Goal: Task Accomplishment & Management: Use online tool/utility

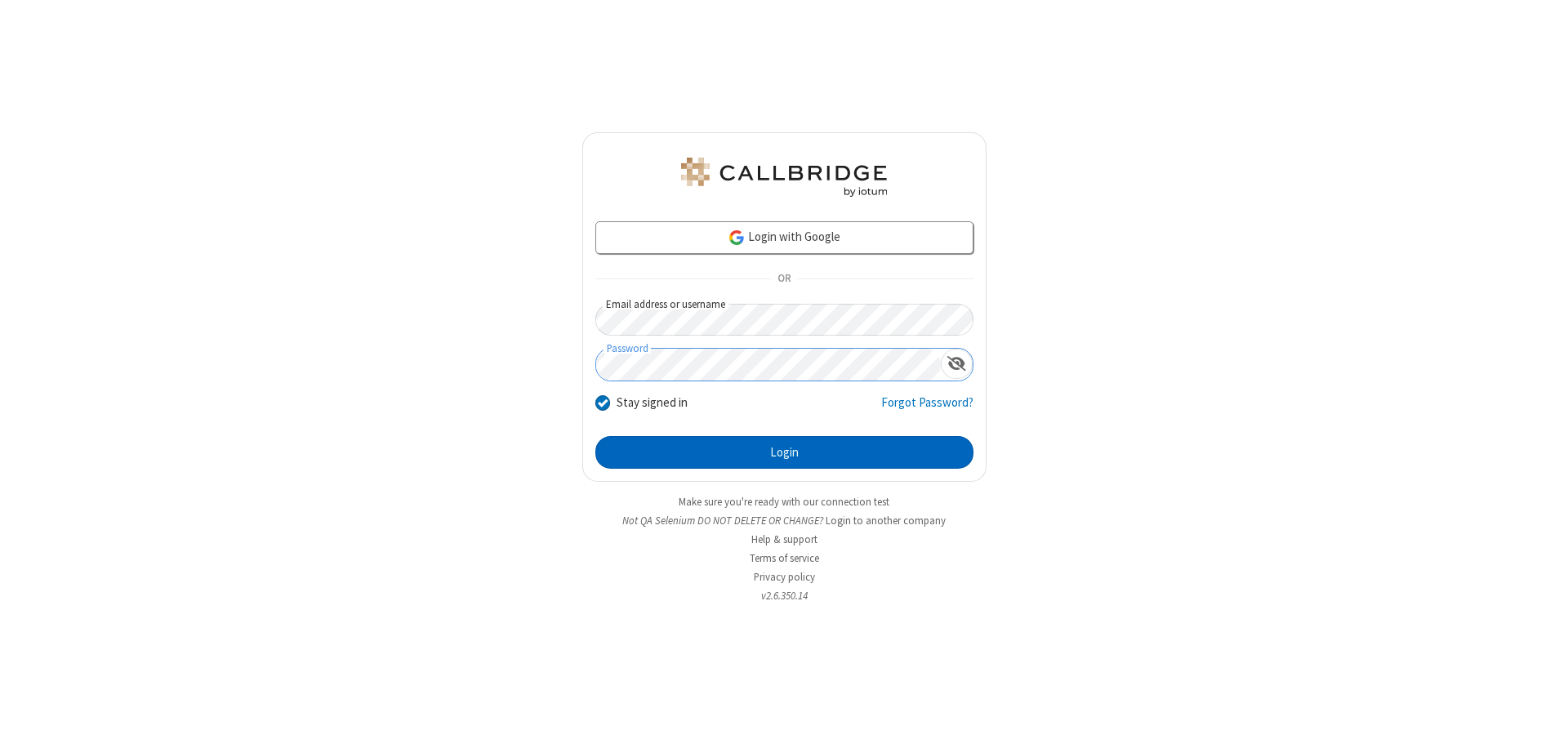
click at [784, 453] on button "Login" at bounding box center [784, 452] width 378 height 32
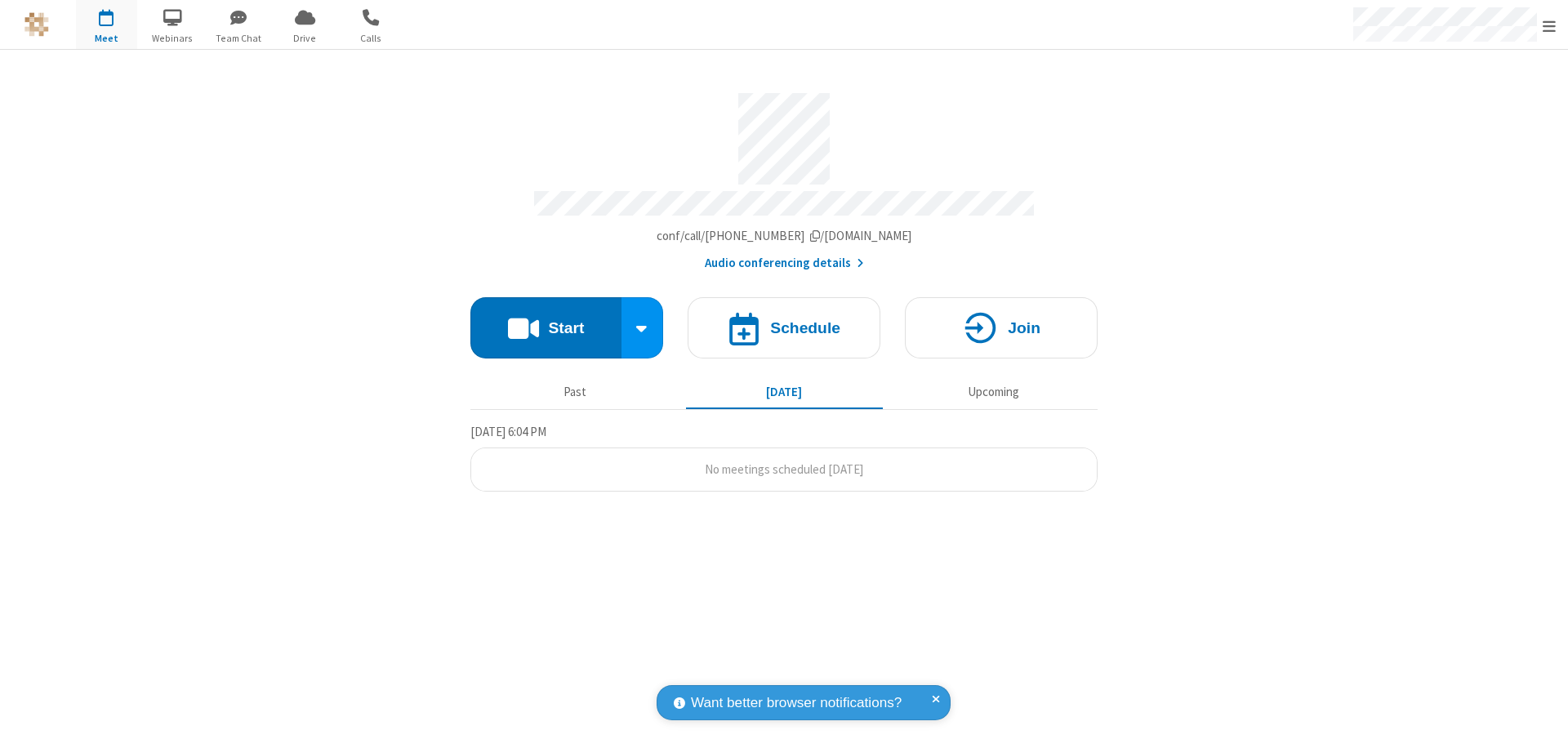
click at [546, 320] on button "Start" at bounding box center [546, 328] width 151 height 61
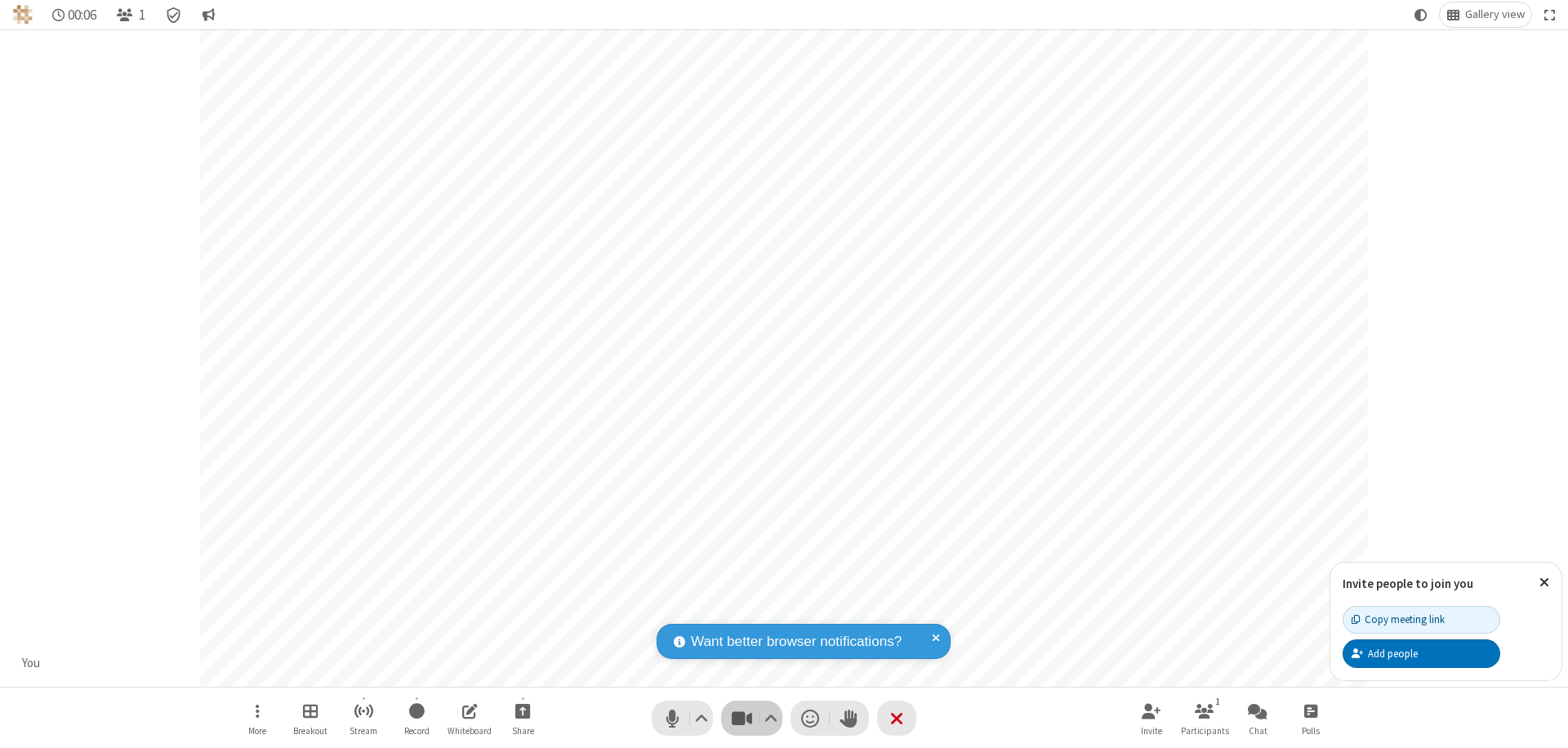
click at [741, 718] on span "Stop video (⌘+Shift+V)" at bounding box center [742, 718] width 25 height 24
click at [741, 718] on span "Start video (⌘+Shift+V)" at bounding box center [742, 718] width 25 height 24
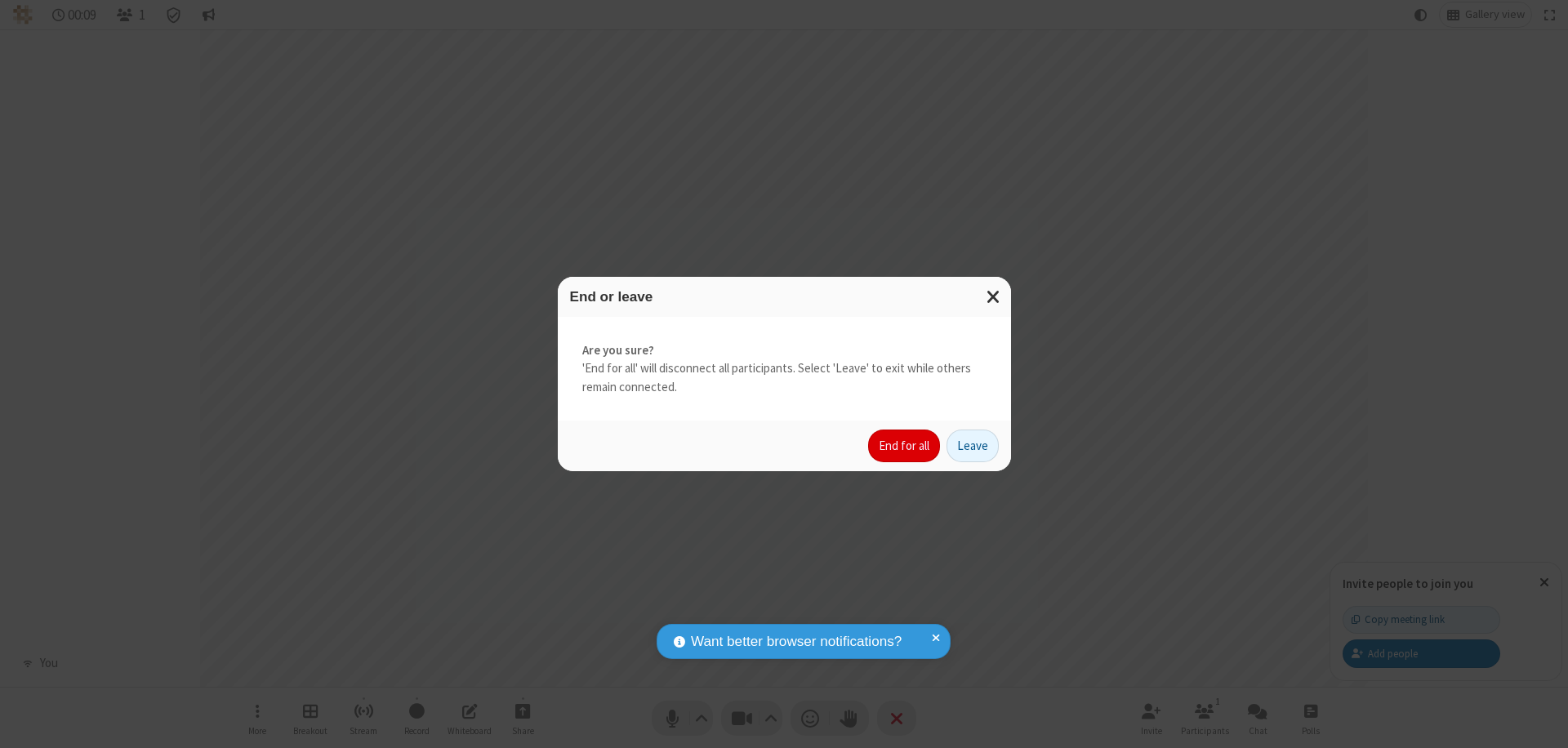
click at [905, 446] on button "End for all" at bounding box center [904, 445] width 72 height 32
